Goal: Task Accomplishment & Management: Manage account settings

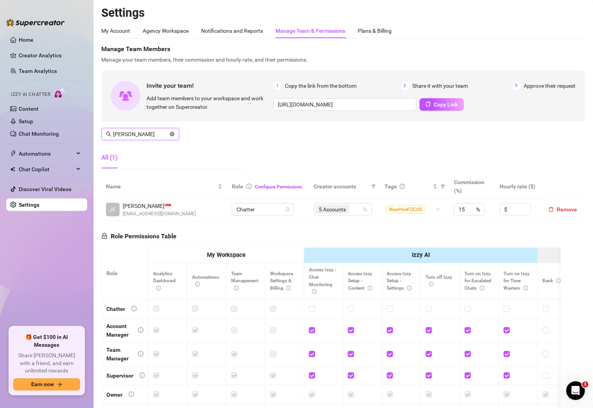
click at [171, 135] on icon "close-circle" at bounding box center [172, 134] width 5 height 5
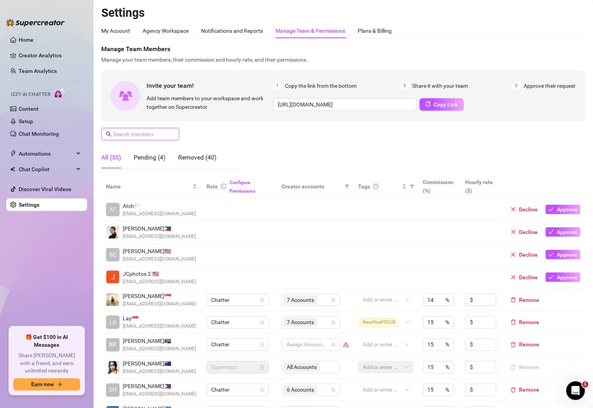
click at [148, 131] on input "text" at bounding box center [140, 134] width 55 height 9
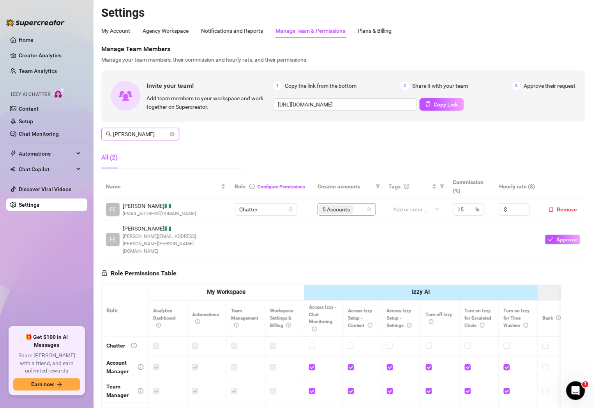
click at [359, 209] on div "5 Accounts" at bounding box center [342, 209] width 47 height 11
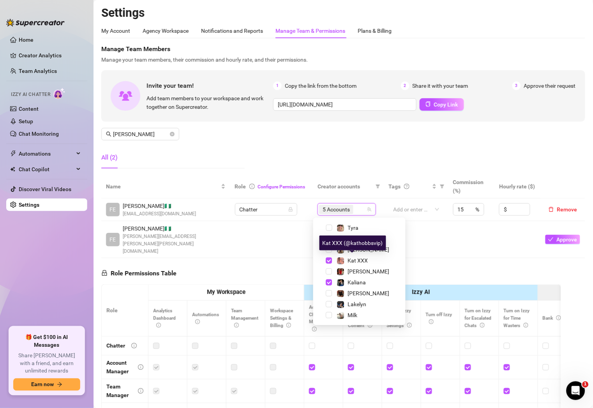
scroll to position [113, 0]
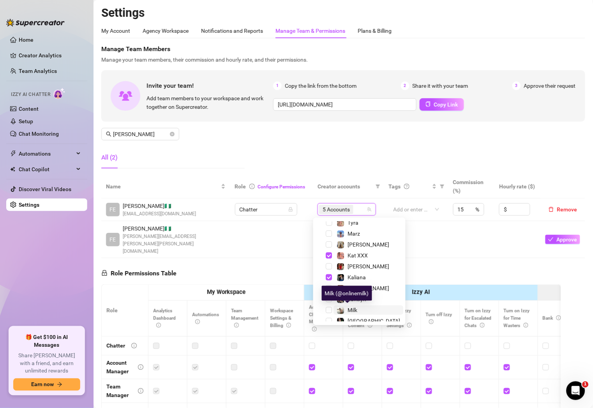
click at [352, 312] on span "Milk" at bounding box center [353, 310] width 10 height 6
click at [148, 132] on input "[PERSON_NAME]" at bounding box center [140, 134] width 55 height 9
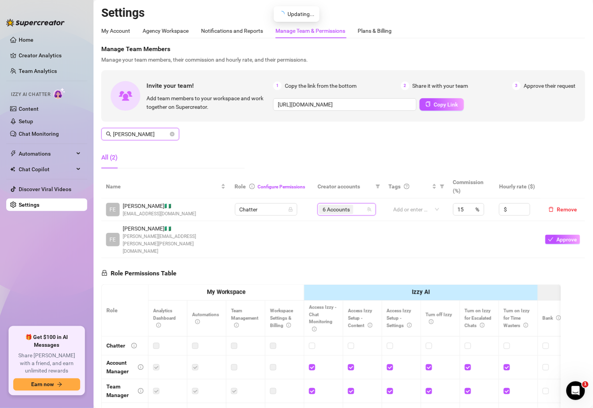
click at [148, 132] on input "[PERSON_NAME]" at bounding box center [140, 134] width 55 height 9
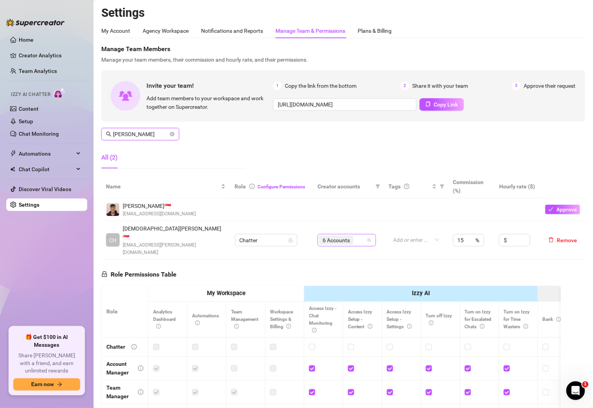
click at [357, 235] on div "6 Accounts" at bounding box center [342, 240] width 47 height 11
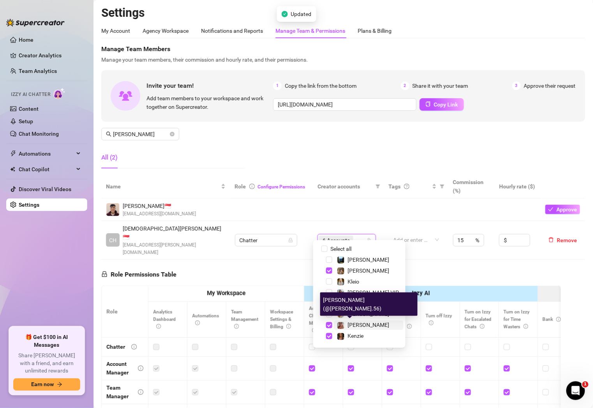
click at [345, 324] on div "[PERSON_NAME]" at bounding box center [363, 325] width 53 height 9
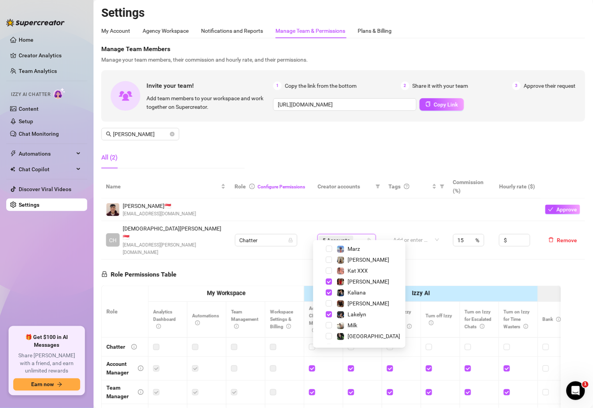
scroll to position [124, 0]
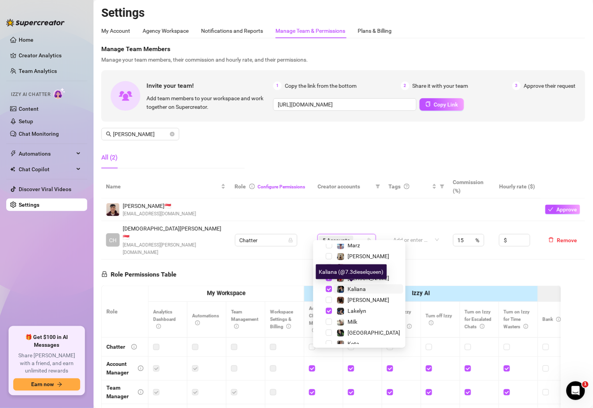
click at [355, 289] on span "Kaliana" at bounding box center [357, 289] width 18 height 6
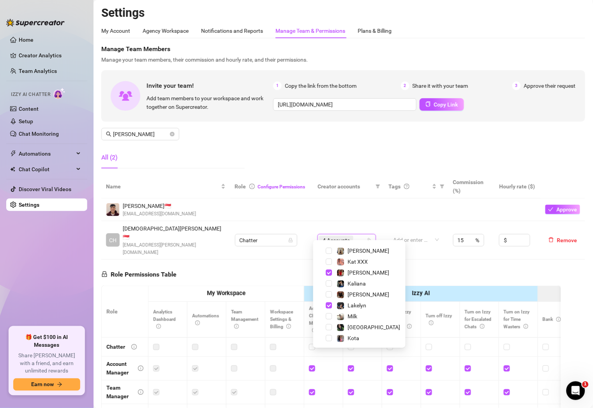
click at [297, 146] on div "Manage Team Members Manage your team members, their commission and hourly rate,…" at bounding box center [343, 109] width 484 height 130
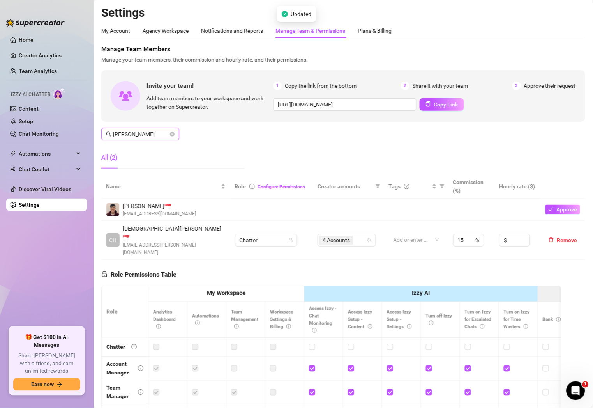
click at [132, 138] on input "[PERSON_NAME]" at bounding box center [140, 134] width 55 height 9
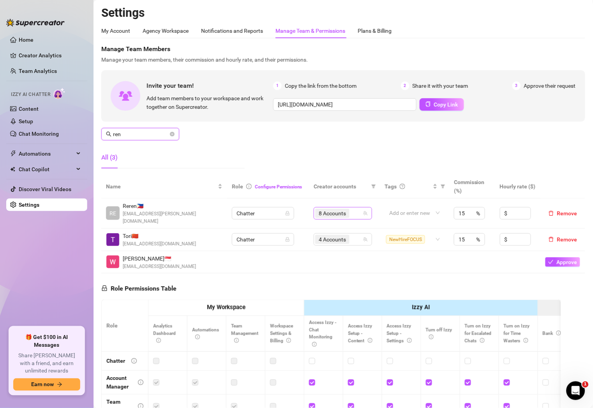
click at [354, 208] on div "8 Accounts" at bounding box center [338, 213] width 47 height 11
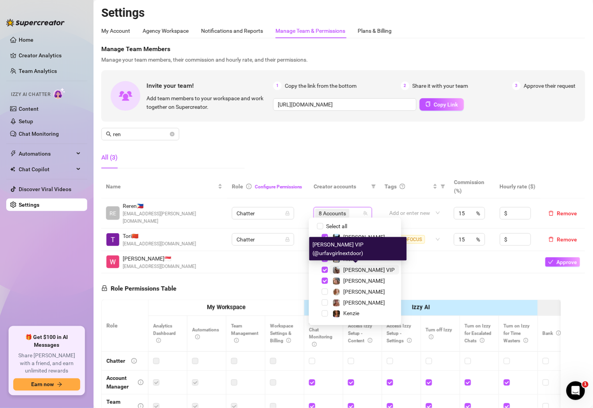
click at [342, 271] on div "[PERSON_NAME] VIP" at bounding box center [364, 269] width 62 height 9
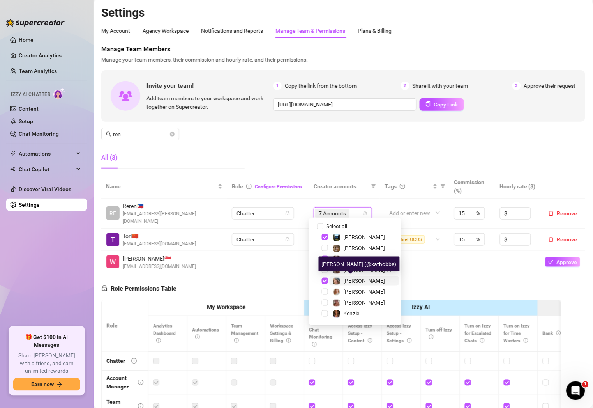
click at [342, 278] on div "[PERSON_NAME]" at bounding box center [359, 280] width 53 height 9
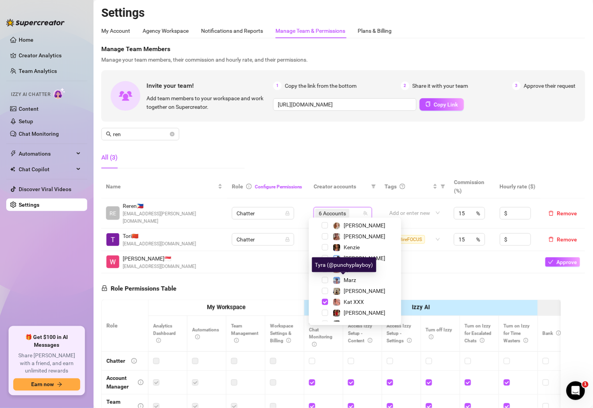
scroll to position [82, 0]
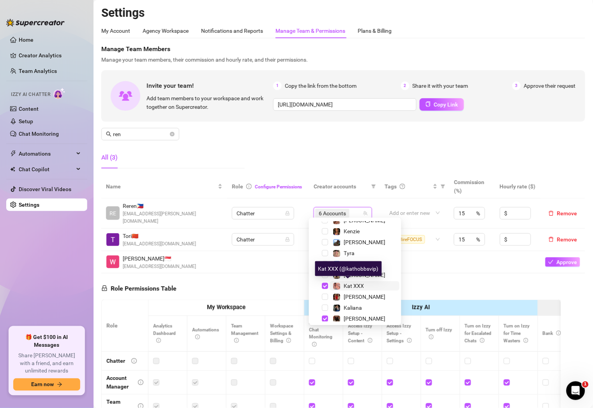
click at [346, 284] on span "Kat XXX" at bounding box center [354, 286] width 20 height 6
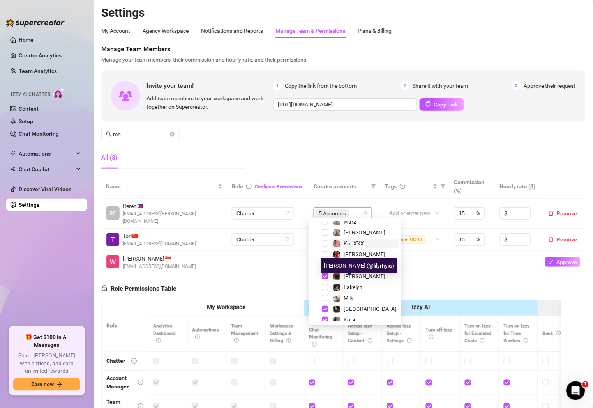
scroll to position [129, 0]
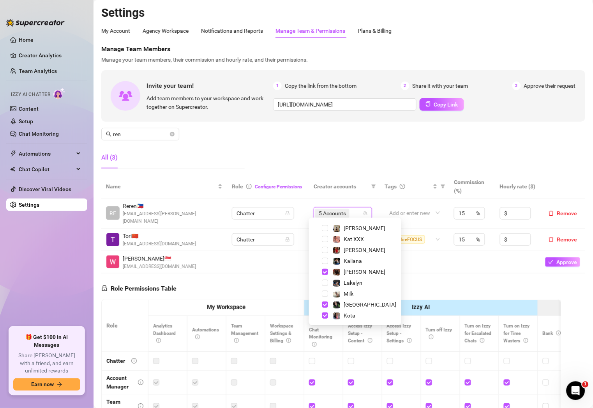
click at [257, 140] on div "Manage Team Members Manage your team members, their commission and hourly rate,…" at bounding box center [343, 109] width 484 height 130
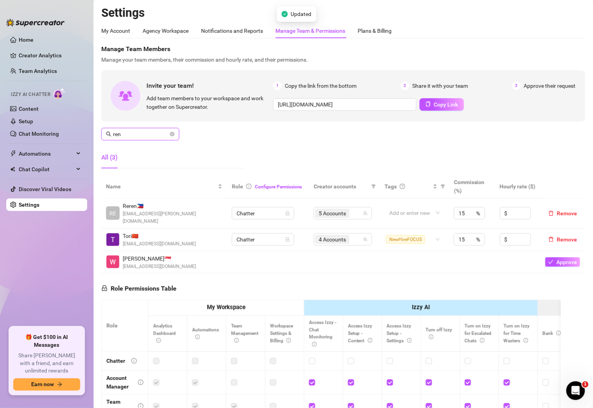
click at [153, 135] on input "ren" at bounding box center [140, 134] width 55 height 9
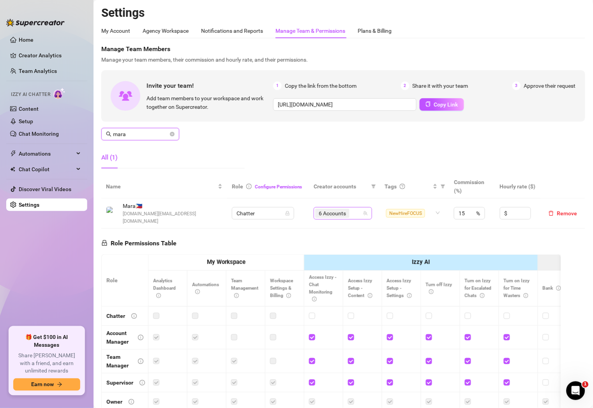
click at [351, 210] on div "6 Accounts" at bounding box center [338, 213] width 47 height 11
type input "mara"
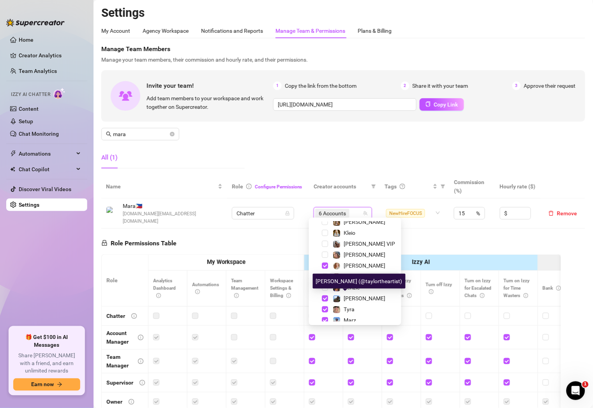
scroll to position [26, 0]
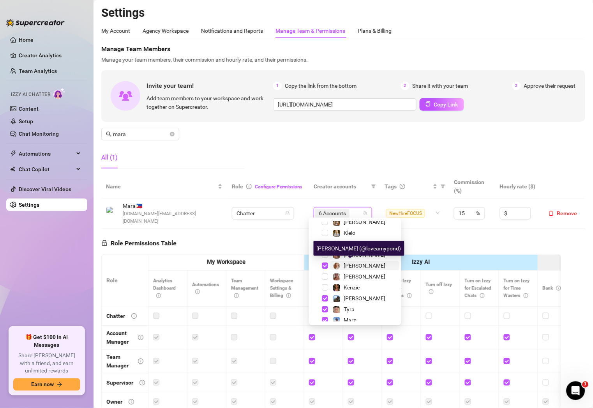
click at [356, 264] on span "[PERSON_NAME]" at bounding box center [365, 265] width 42 height 6
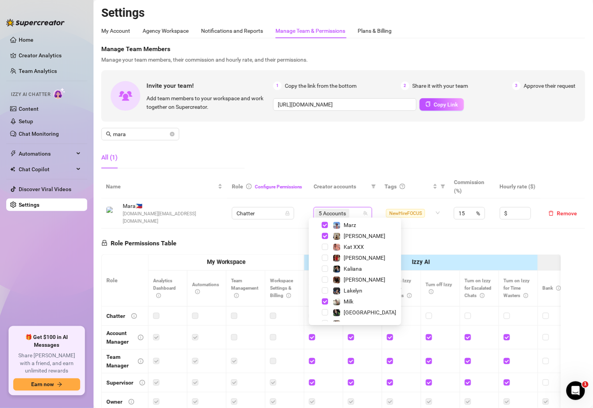
scroll to position [129, 0]
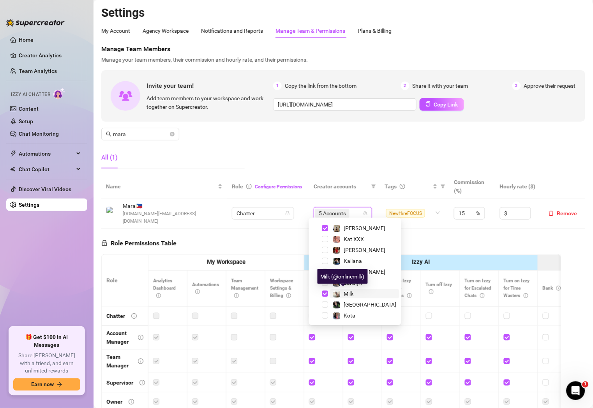
click at [347, 294] on span "Milk" at bounding box center [349, 293] width 10 height 6
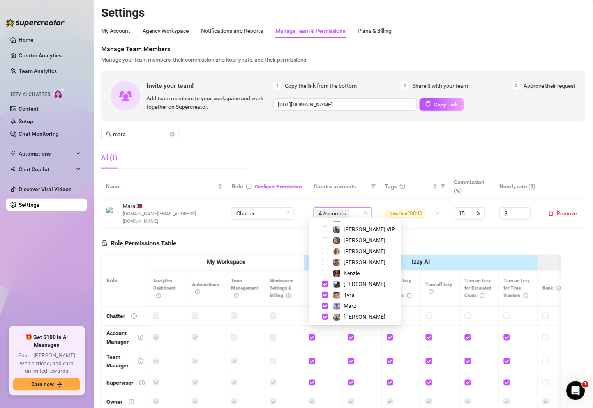
scroll to position [42, 0]
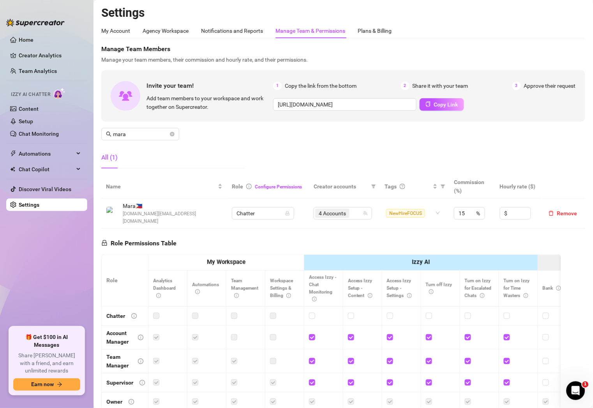
click at [175, 157] on div "All (1)" at bounding box center [172, 158] width 143 height 22
click at [135, 135] on input "mara" at bounding box center [140, 134] width 55 height 9
click at [354, 209] on div "4 Accounts" at bounding box center [338, 213] width 47 height 11
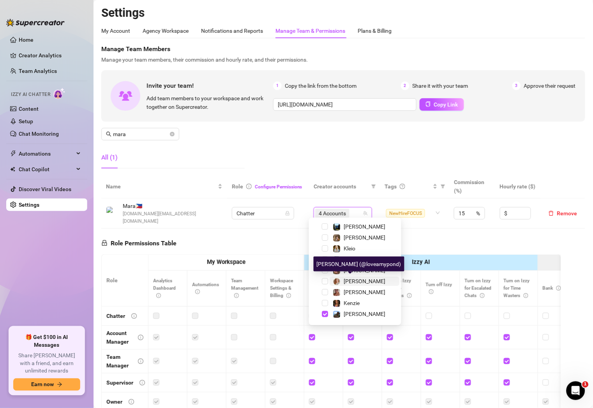
click at [357, 279] on span "[PERSON_NAME]" at bounding box center [365, 281] width 42 height 6
click at [369, 132] on div "Manage Team Members Manage your team members, their commission and hourly rate,…" at bounding box center [343, 109] width 484 height 130
